Goal: Complete application form

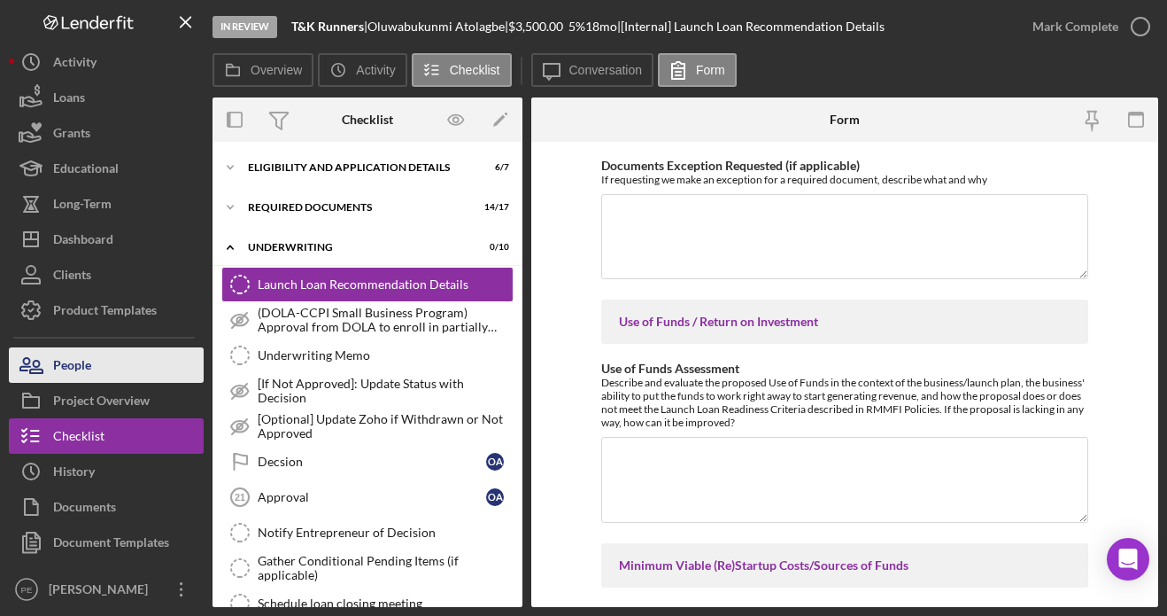
scroll to position [1517, 0]
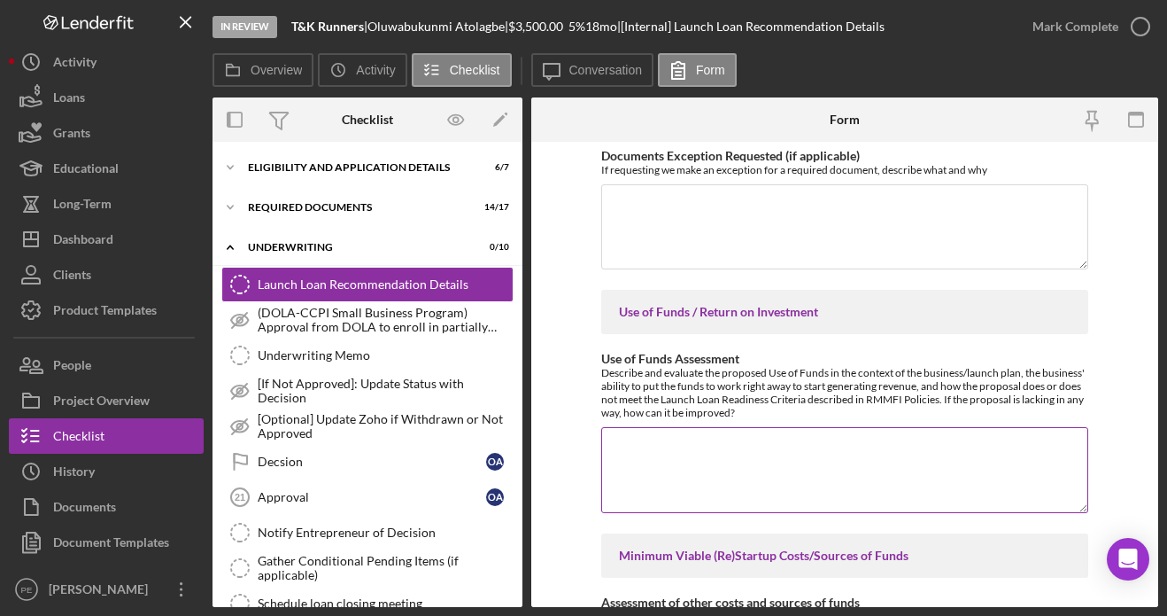
click at [626, 439] on textarea "Use of Funds Assessment" at bounding box center [844, 469] width 487 height 85
paste textarea "T & K Runner is a local delivery service operating in the [GEOGRAPHIC_DATA] are…"
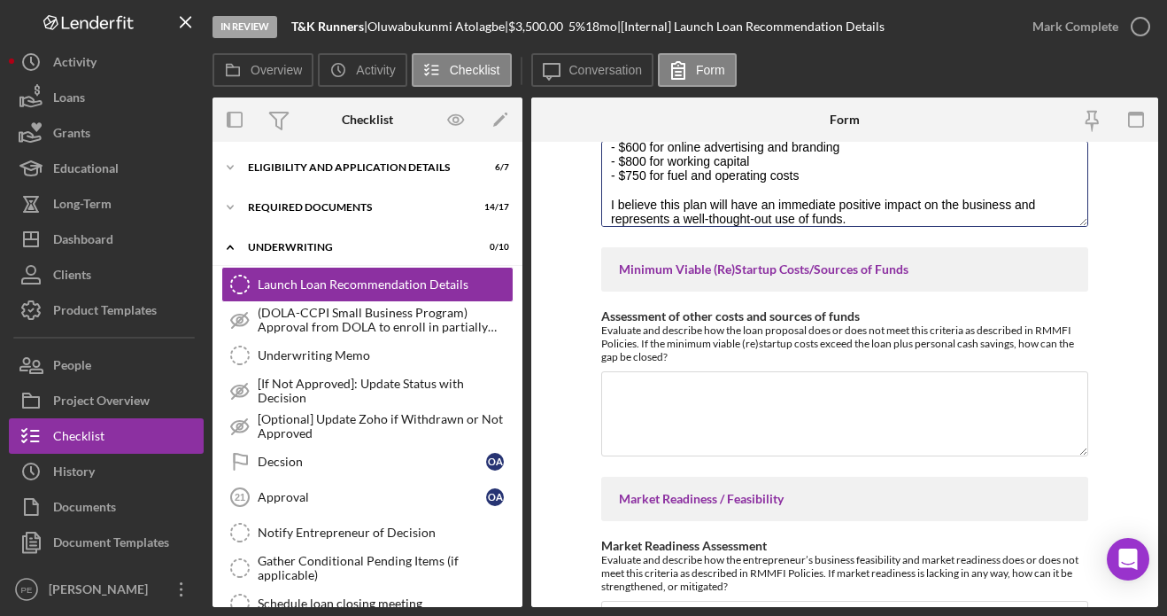
scroll to position [1813, 0]
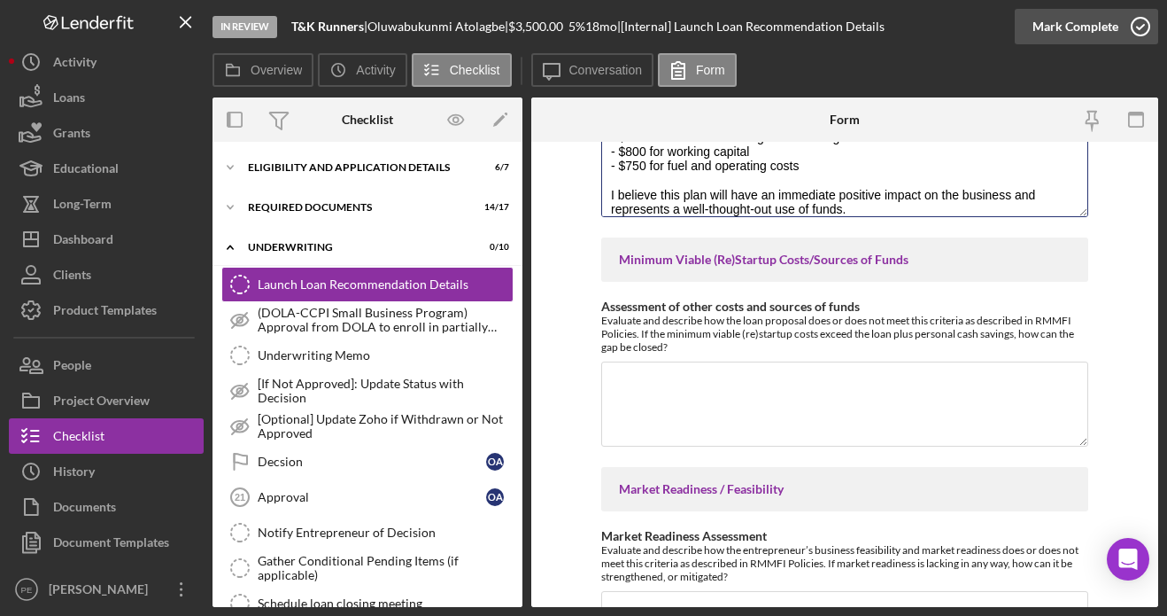
type textarea "T & K Runner is a local delivery service operating in the [GEOGRAPHIC_DATA] are…"
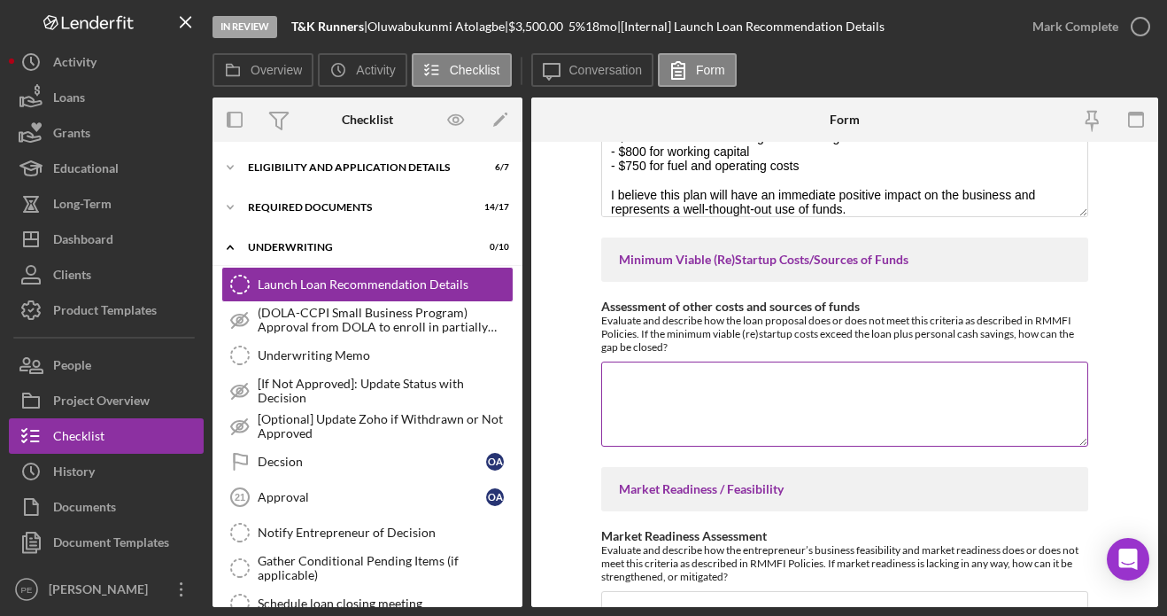
click at [715, 384] on textarea "Assessment of other costs and sources of funds" at bounding box center [844, 403] width 487 height 85
paste textarea "T & K Runner is currently operating and has a clear understanding of its purpos…"
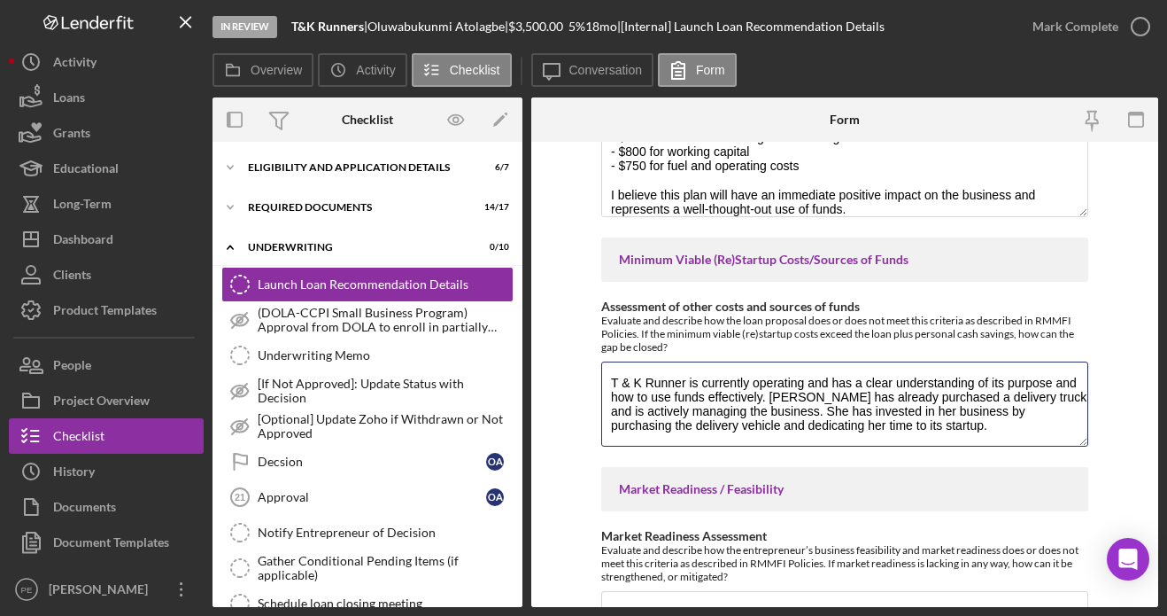
type textarea "T & K Runner is currently operating and has a clear understanding of its purpos…"
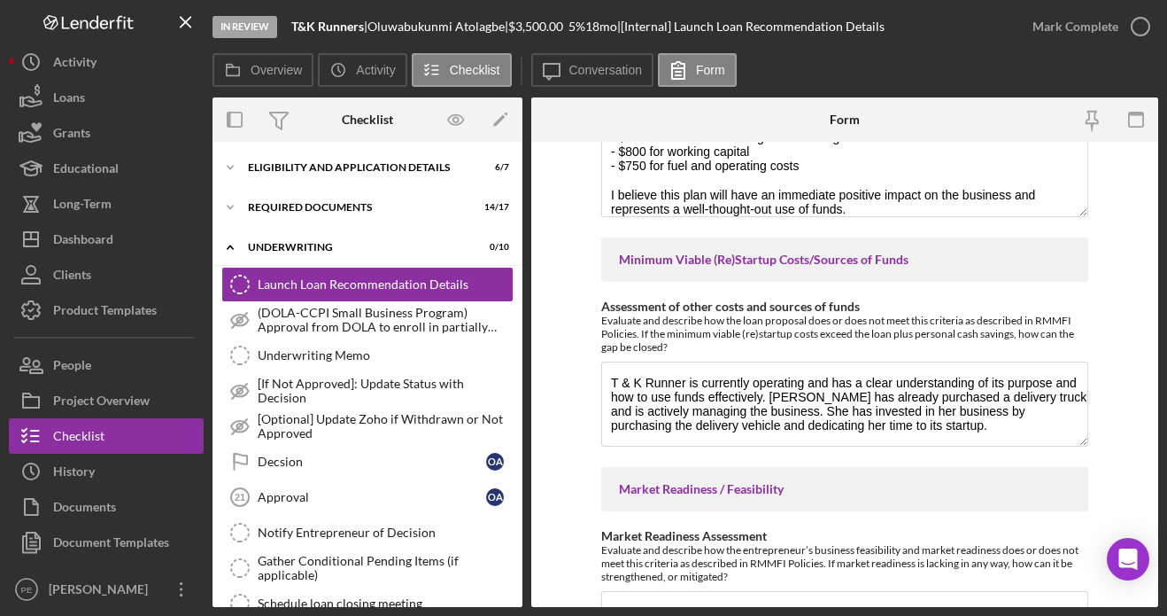
click at [555, 353] on form "Withdraw or decline details (only if applicable) If the decision is to withdraw…" at bounding box center [844, 374] width 627 height 465
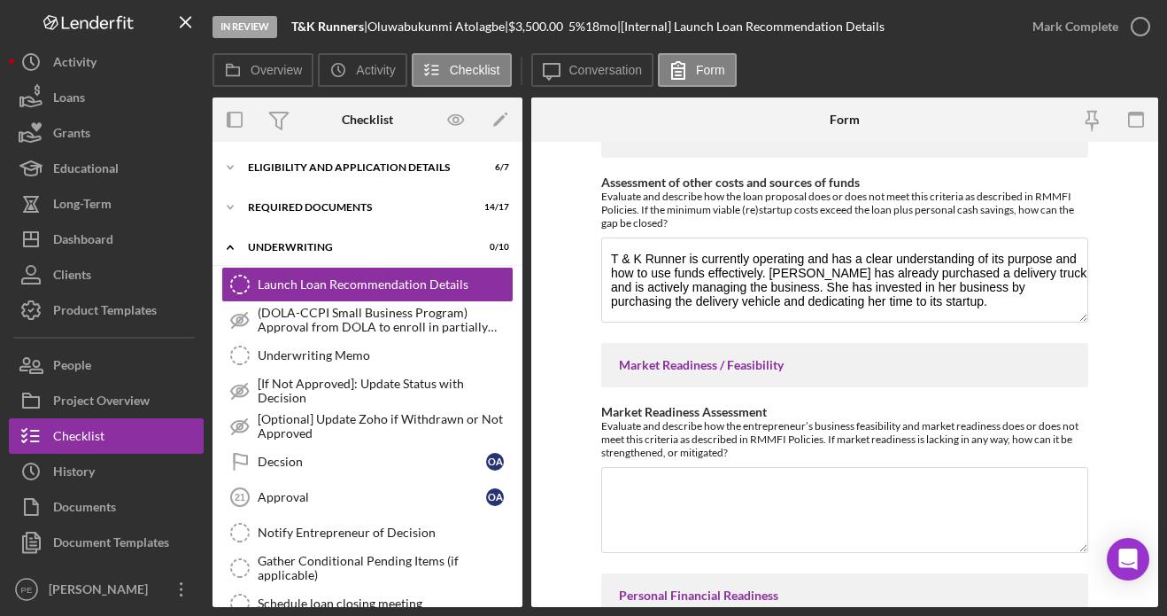
scroll to position [1979, 0]
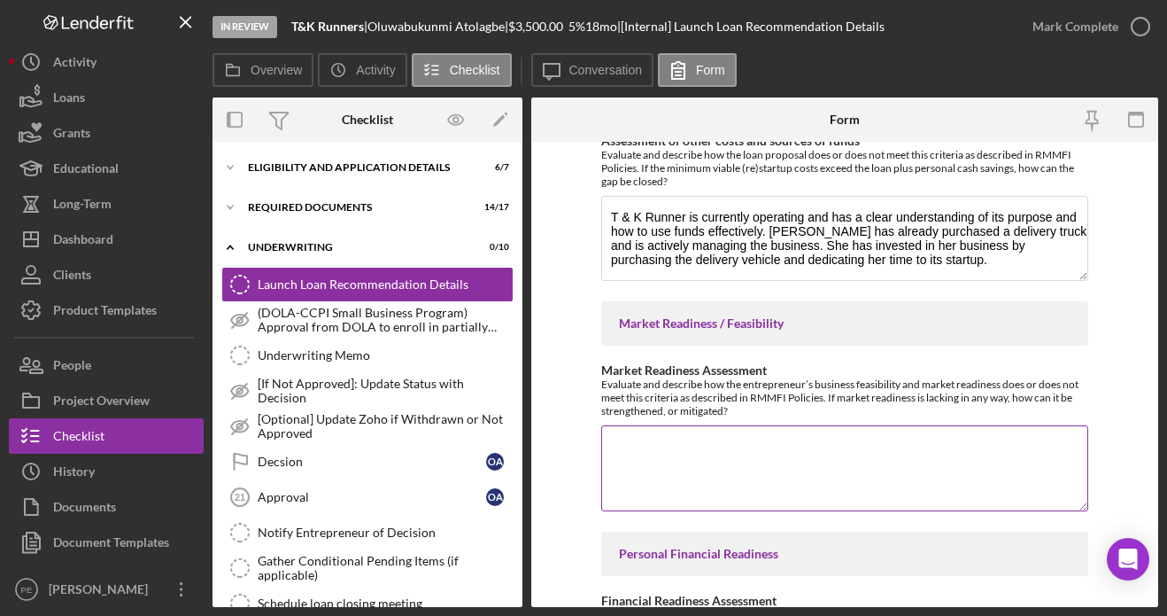
paste textarea "Oluwabukunmi has been a part of the hospitality and delivery industry for five …"
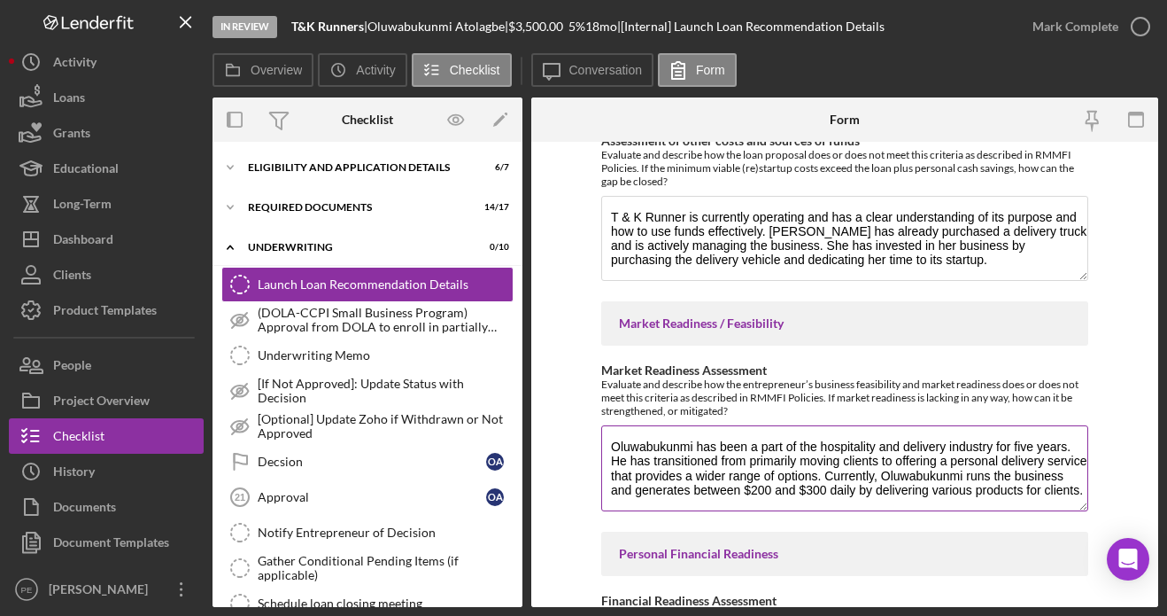
scroll to position [1, 0]
click at [609, 465] on textarea "Oluwabukunmi has been a part of the hospitality and delivery industry for five …" at bounding box center [844, 467] width 487 height 85
click at [609, 460] on textarea "Oluwabukunmi has been a part of the hospitality and delivery industry for five …" at bounding box center [844, 467] width 487 height 85
click at [636, 486] on textarea "Oluwabukunmi has been a part of the hospitality and delivery industry for five …" at bounding box center [844, 467] width 487 height 85
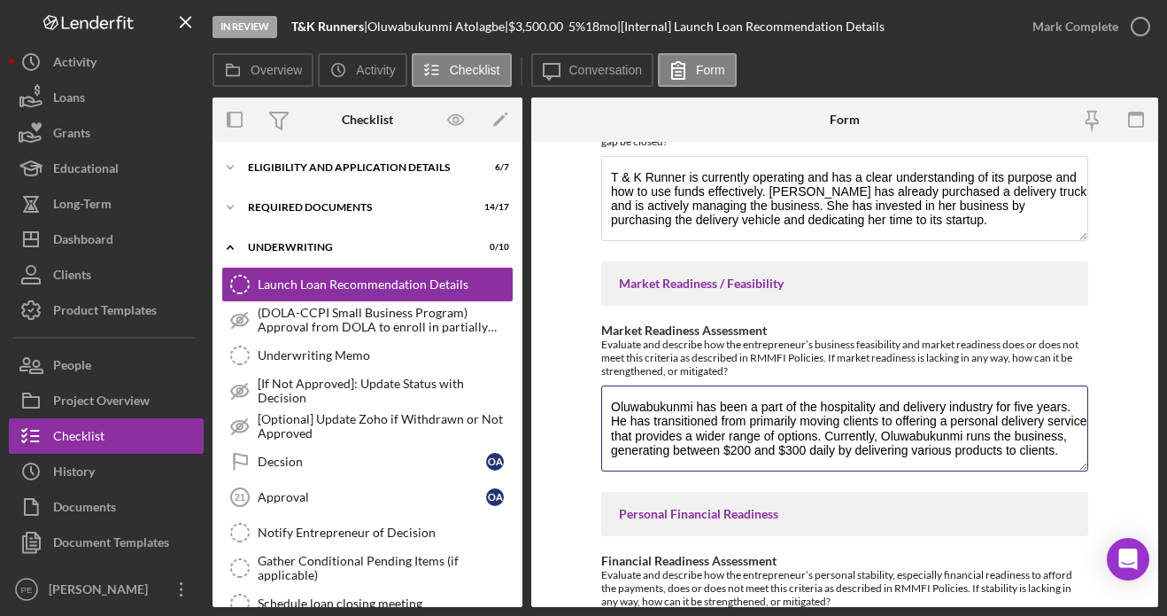
scroll to position [2029, 0]
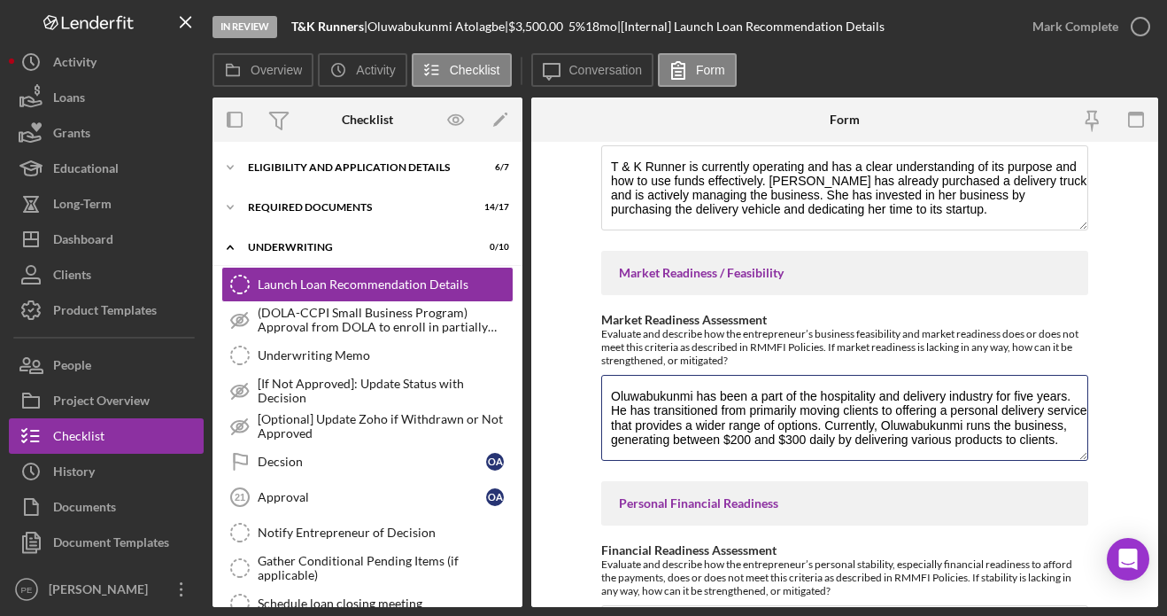
type textarea "Oluwabukunmi has been a part of the hospitality and delivery industry for five …"
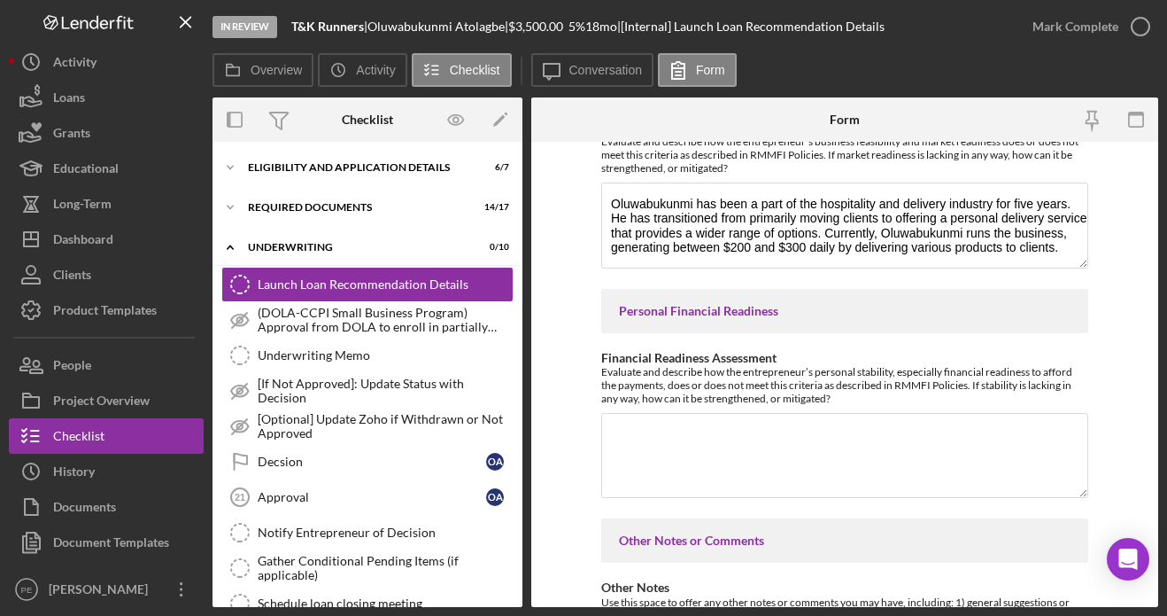
scroll to position [2402, 0]
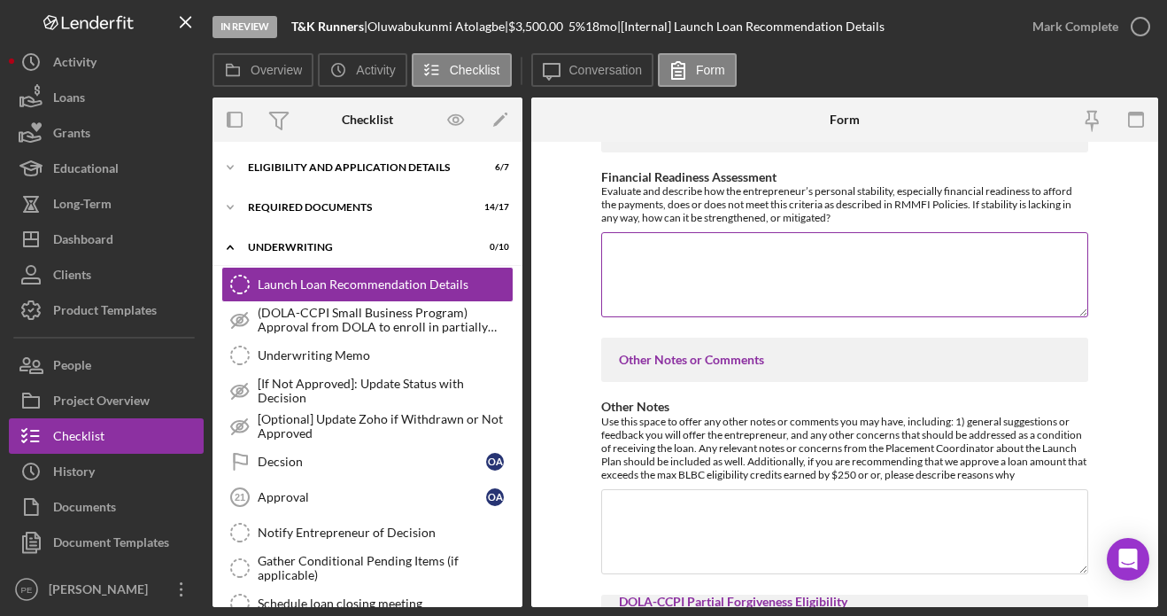
click at [638, 260] on textarea "Financial Readiness Assessment" at bounding box center [844, 274] width 487 height 85
paste textarea "[PERSON_NAME] states that her personal finances are in order and that she does …"
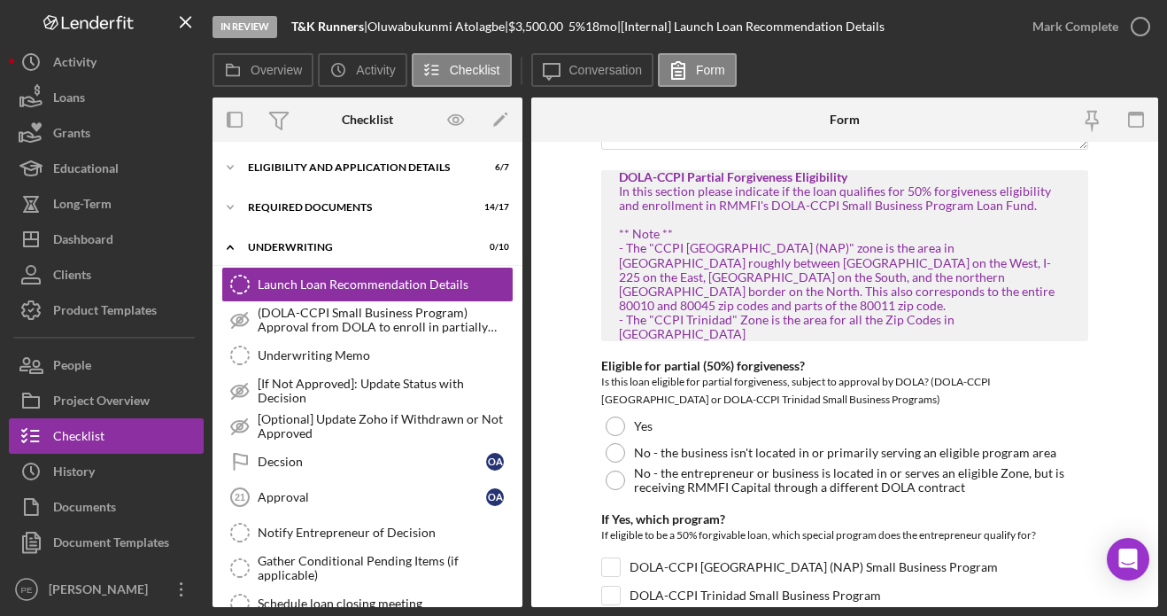
scroll to position [2827, 0]
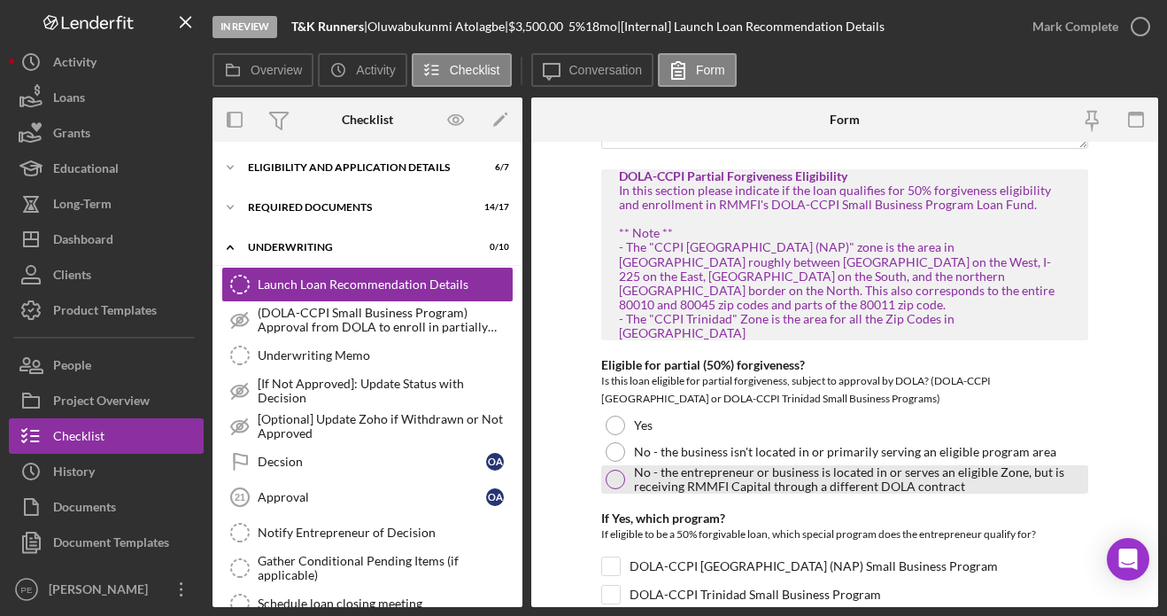
type textarea "[PERSON_NAME] states that her personal finances are in order and that she does …"
click at [618, 469] on div at bounding box center [615, 478] width 19 height 19
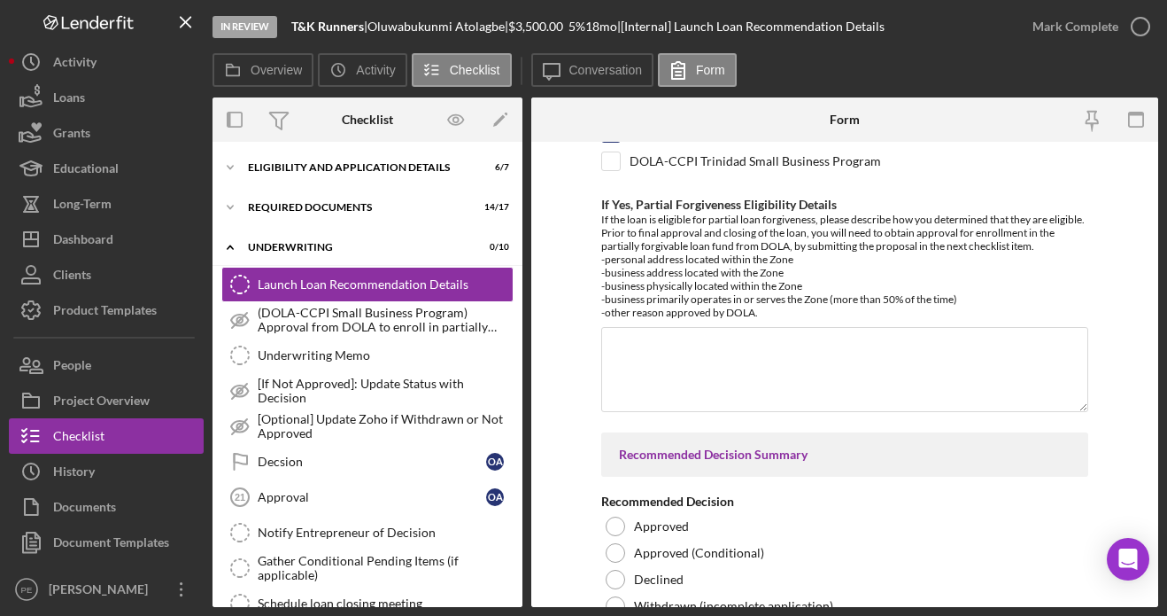
scroll to position [3315, 0]
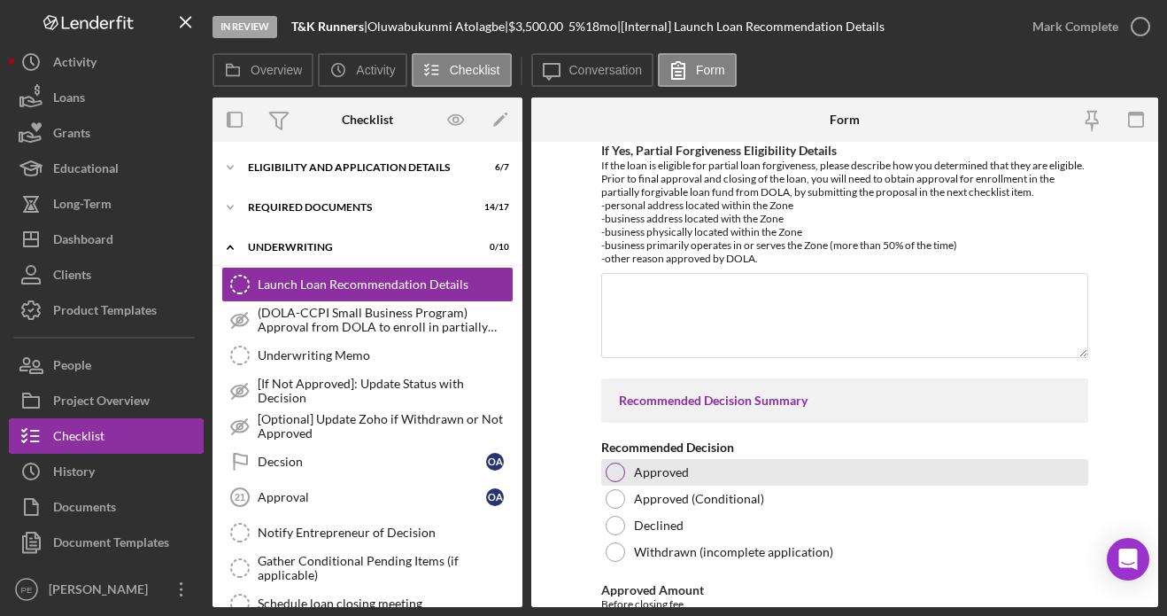
click at [609, 462] on div at bounding box center [615, 471] width 19 height 19
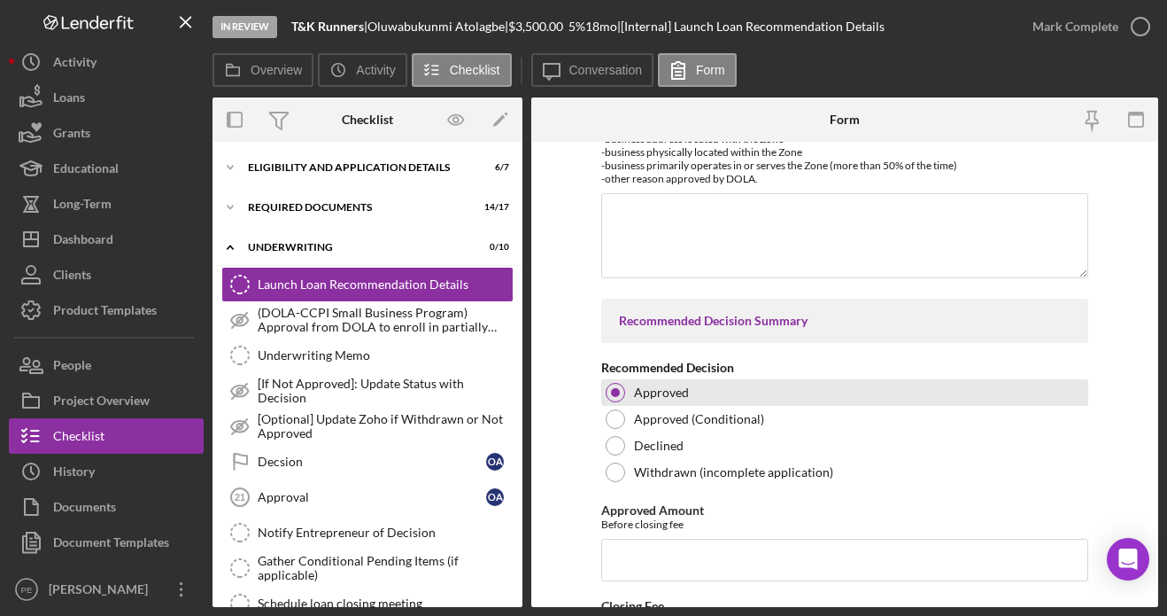
scroll to position [3425, 0]
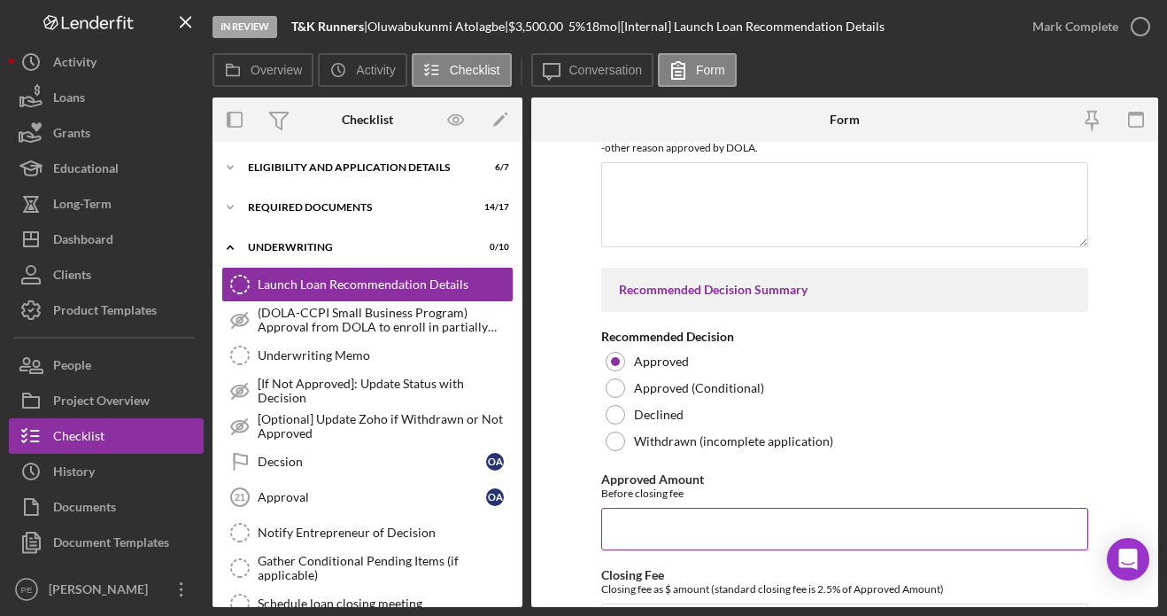
click at [626, 508] on input "Approved Amount" at bounding box center [844, 529] width 487 height 43
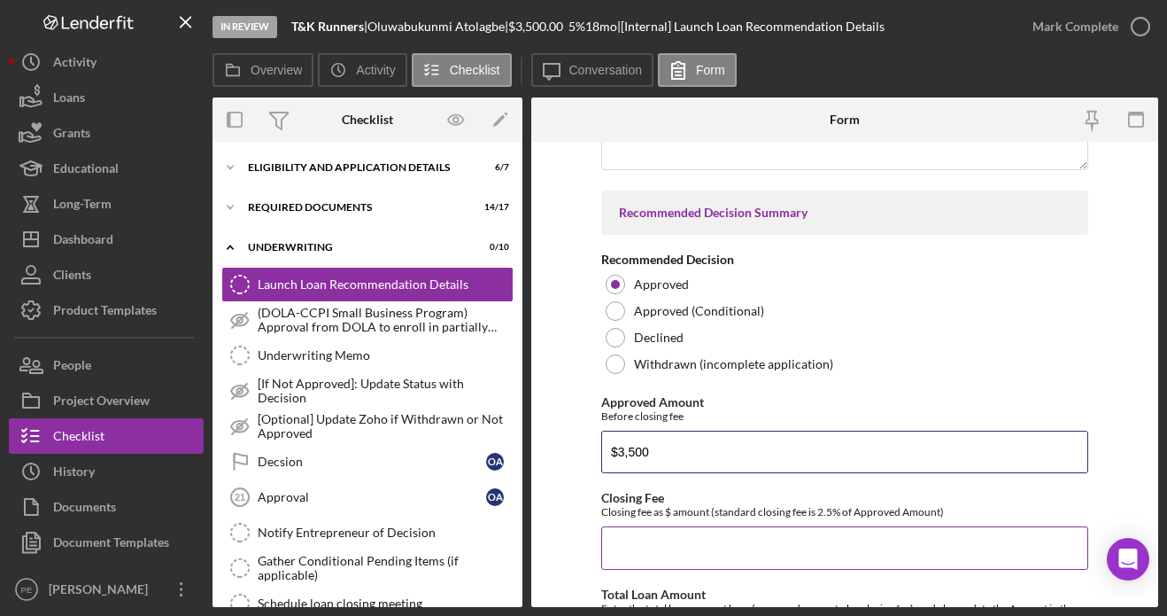
type input "$3,500"
click at [664, 526] on input "Closing Fee" at bounding box center [844, 547] width 487 height 43
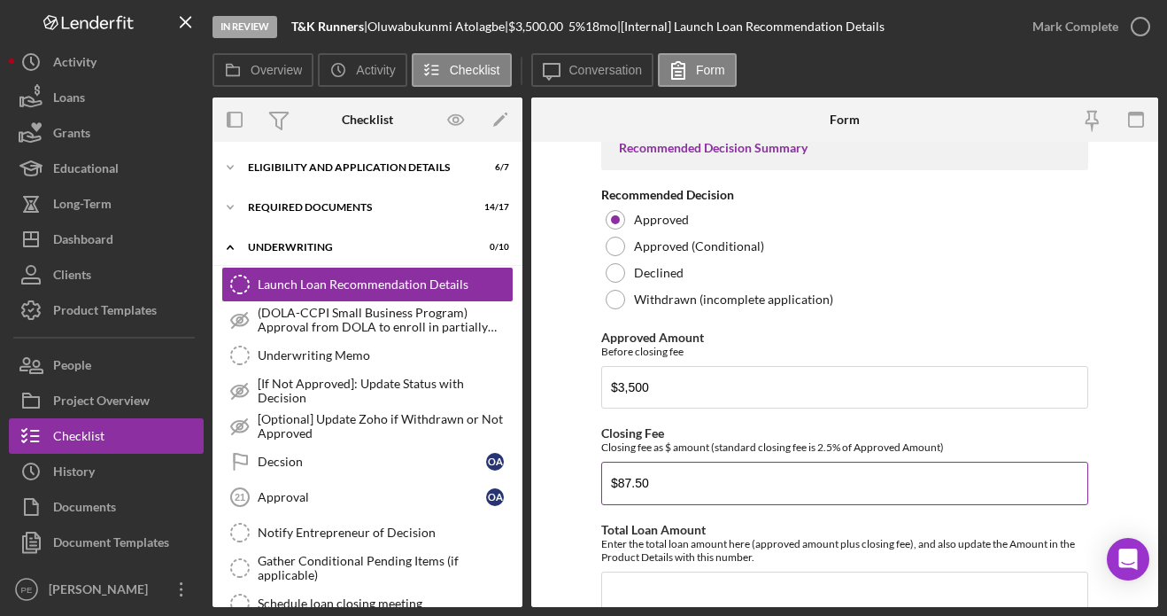
scroll to position [3570, 0]
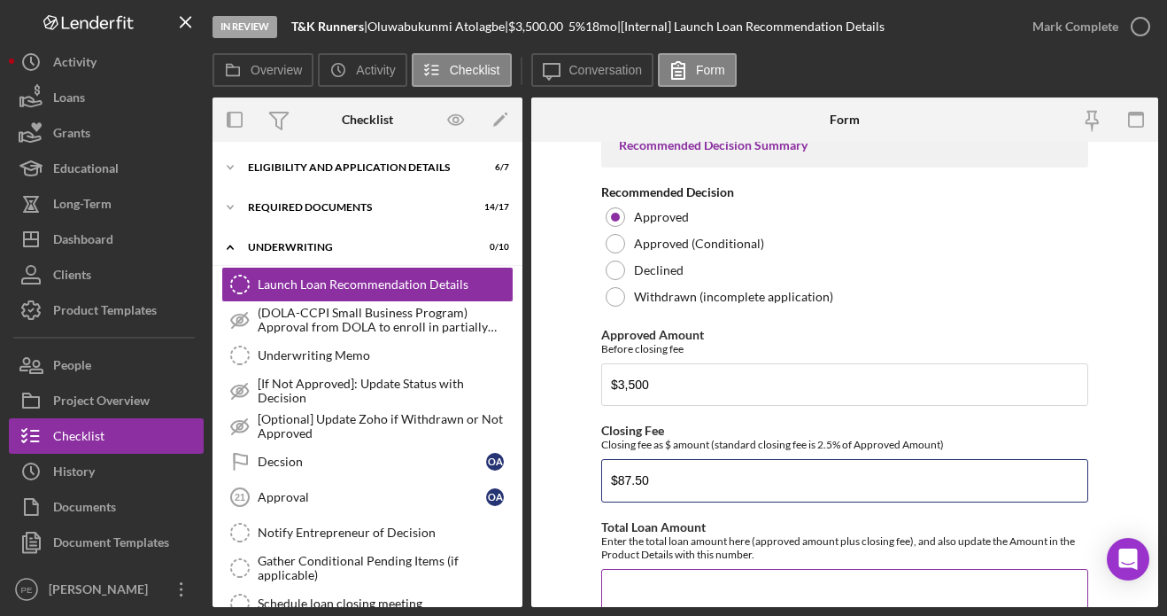
type input "$87.50"
click at [661, 569] on input "Total Loan Amount" at bounding box center [844, 590] width 487 height 43
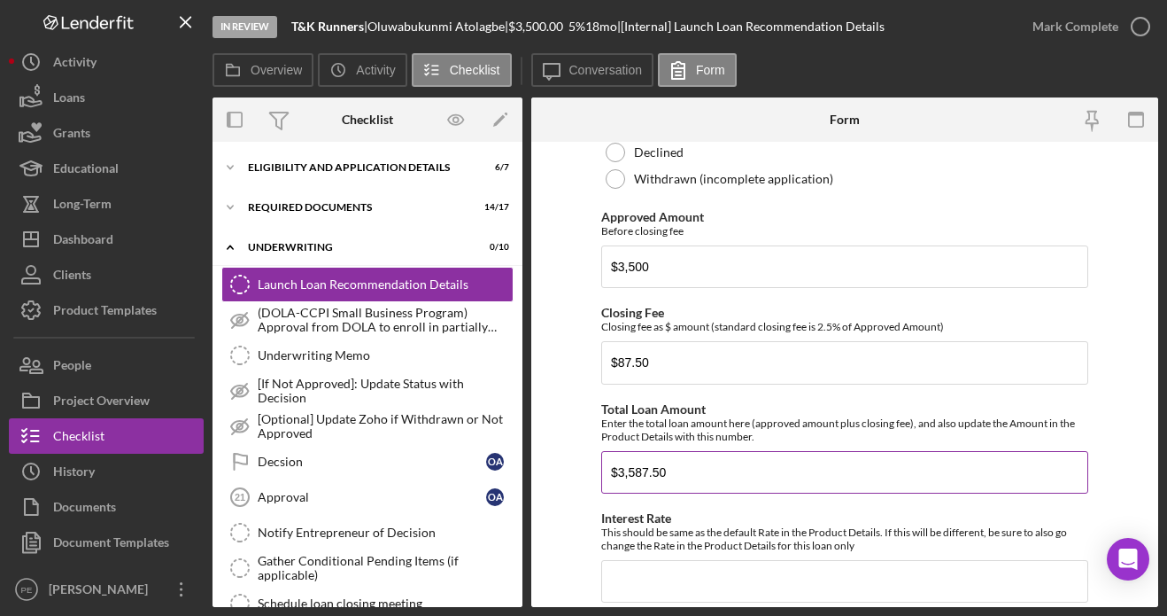
scroll to position [3694, 0]
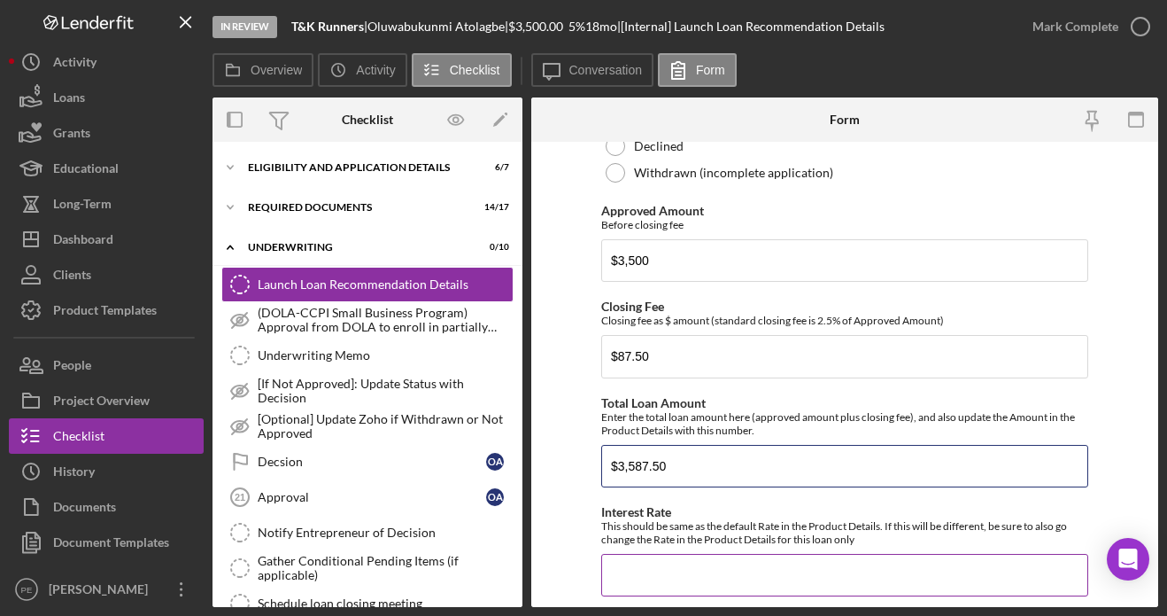
type input "$3,587.50"
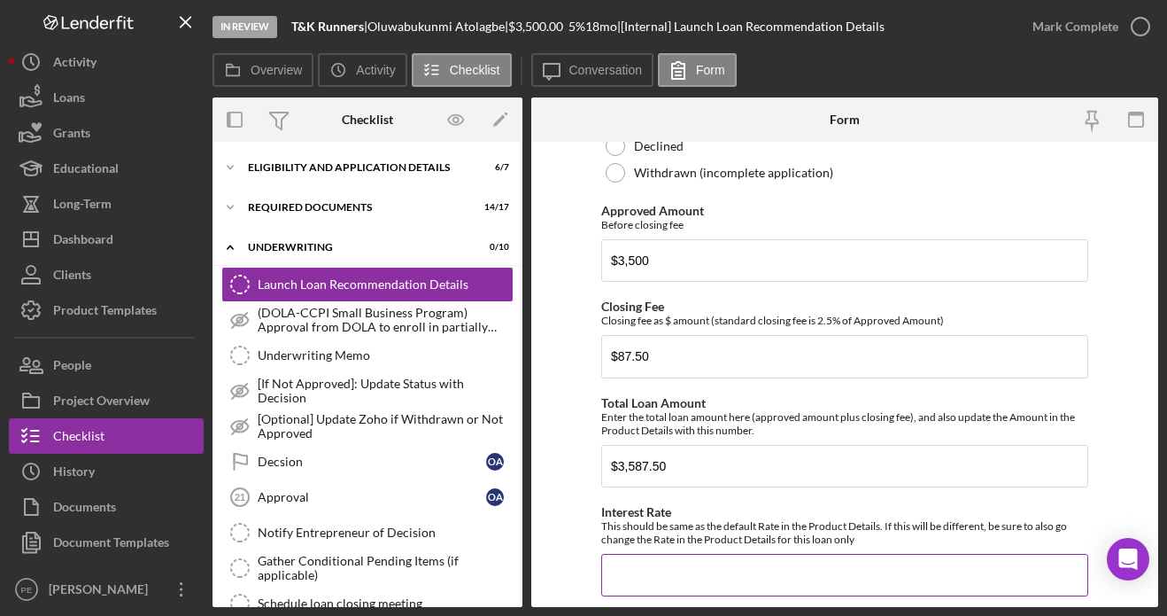
click at [656, 554] on input "Interest Rate" at bounding box center [844, 575] width 487 height 43
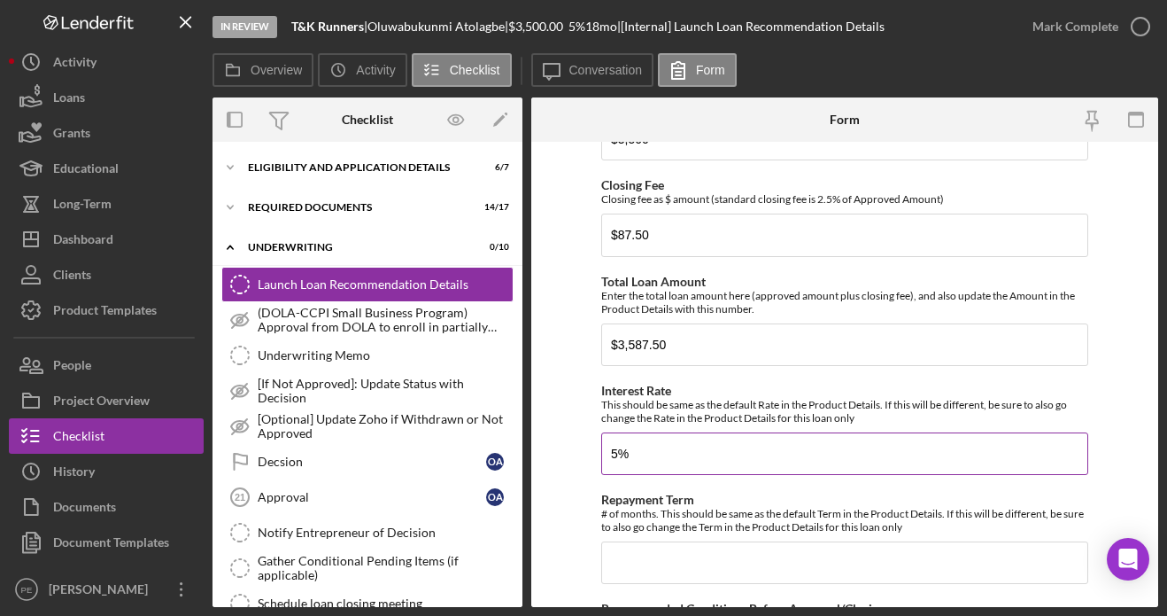
scroll to position [3819, 0]
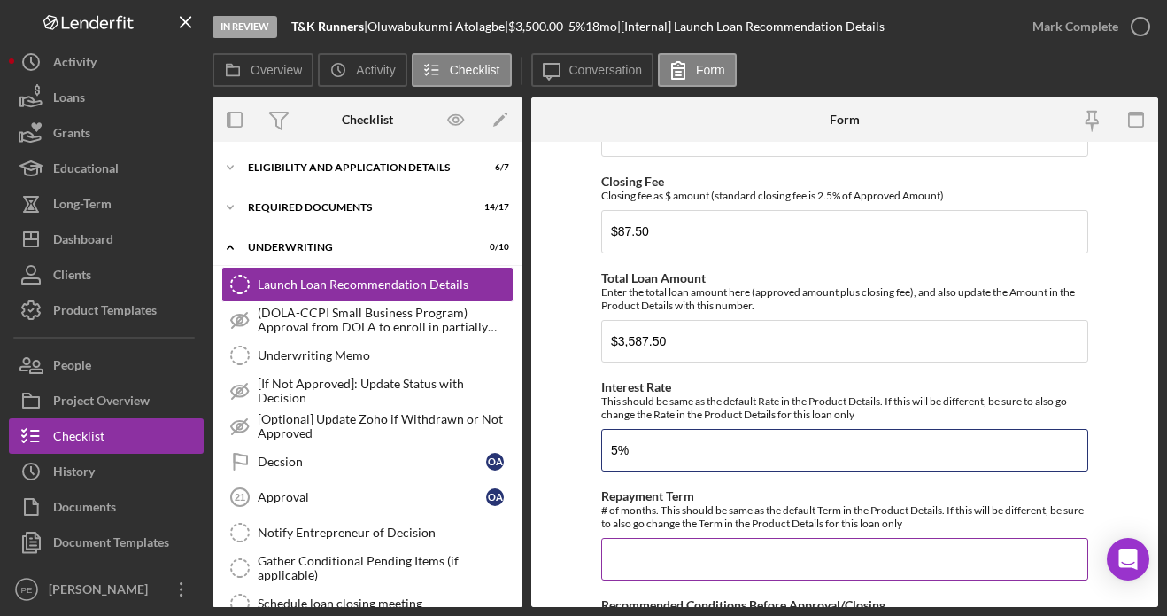
type input "5%"
click at [654, 538] on input "Repayment Term" at bounding box center [844, 559] width 487 height 43
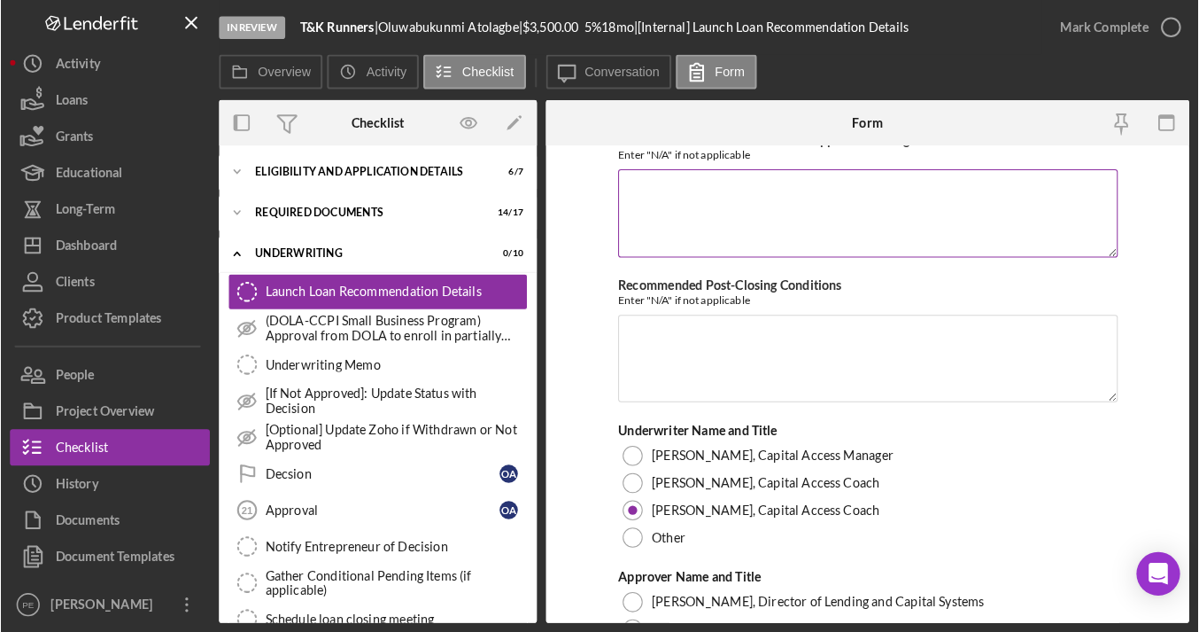
scroll to position [4339, 0]
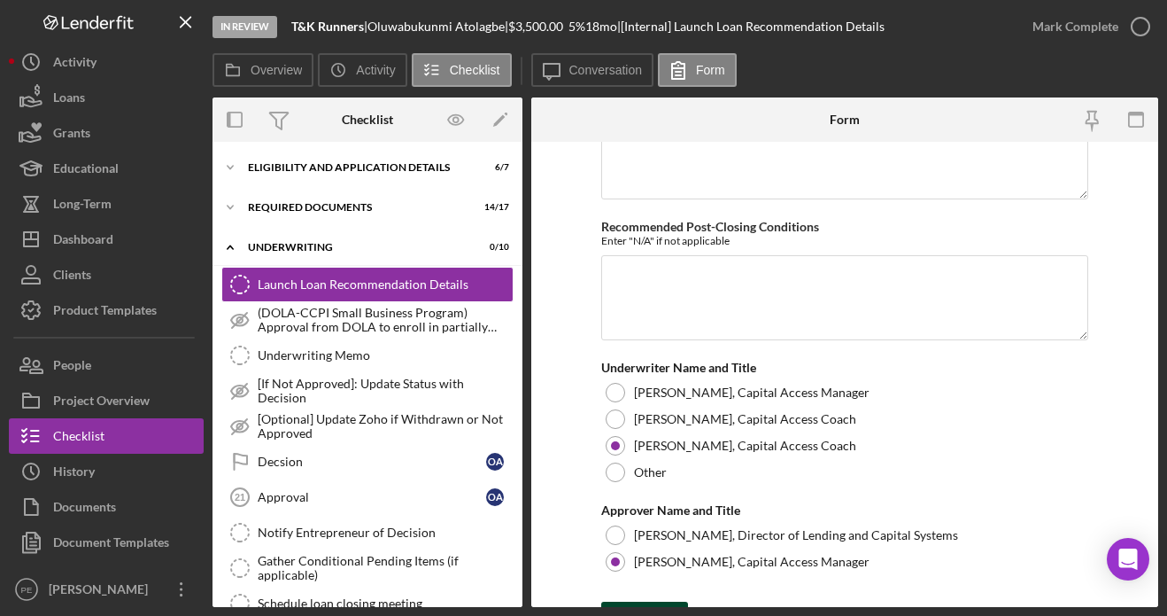
type input "18"
click at [646, 601] on div "Save" at bounding box center [658, 618] width 25 height 35
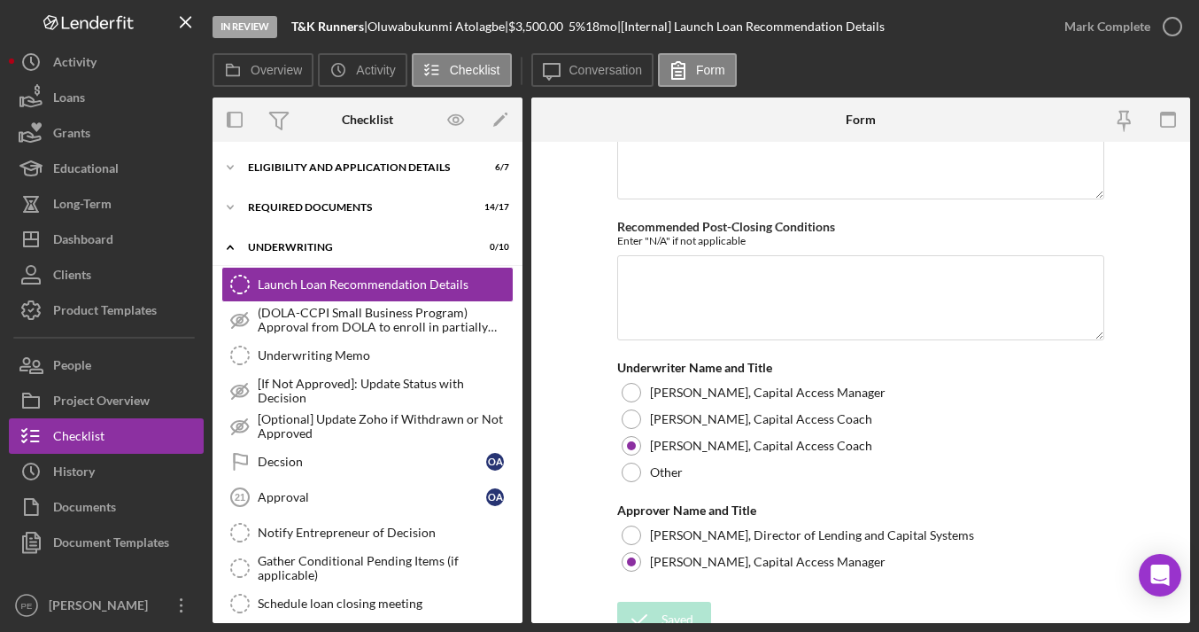
scroll to position [43, 0]
